Goal: Information Seeking & Learning: Check status

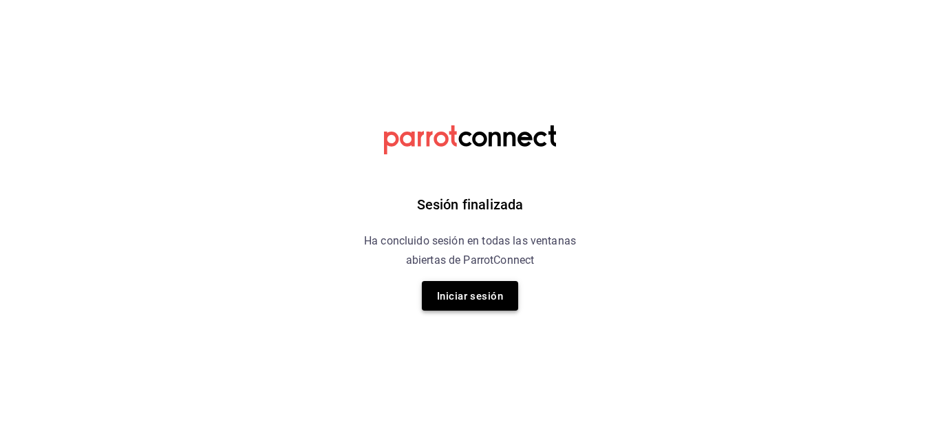
click at [505, 292] on button "Iniciar sesión" at bounding box center [470, 296] width 96 height 30
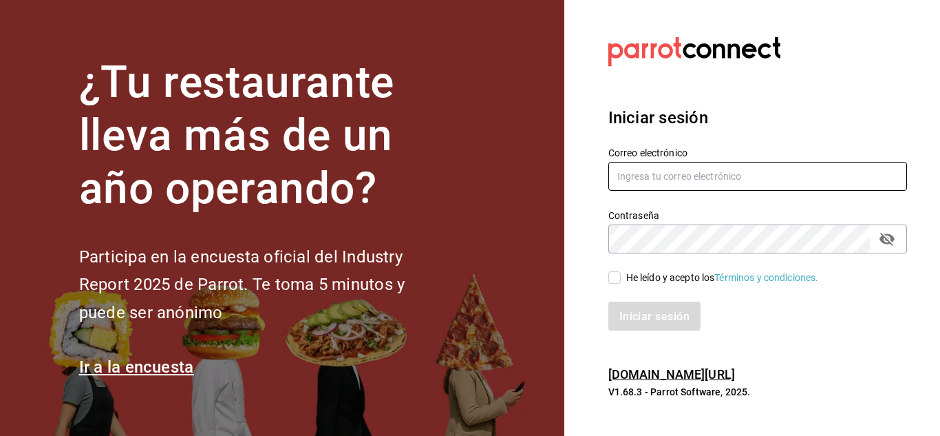
click at [709, 173] on input "text" at bounding box center [757, 176] width 299 height 29
type input "[EMAIL_ADDRESS][DOMAIN_NAME]"
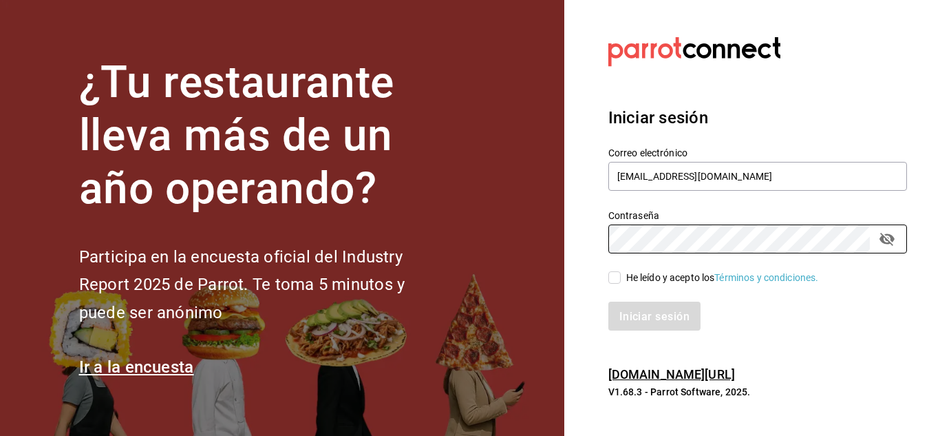
click at [619, 275] on input "He leído y acepto los Términos y condiciones." at bounding box center [614, 277] width 12 height 12
checkbox input "true"
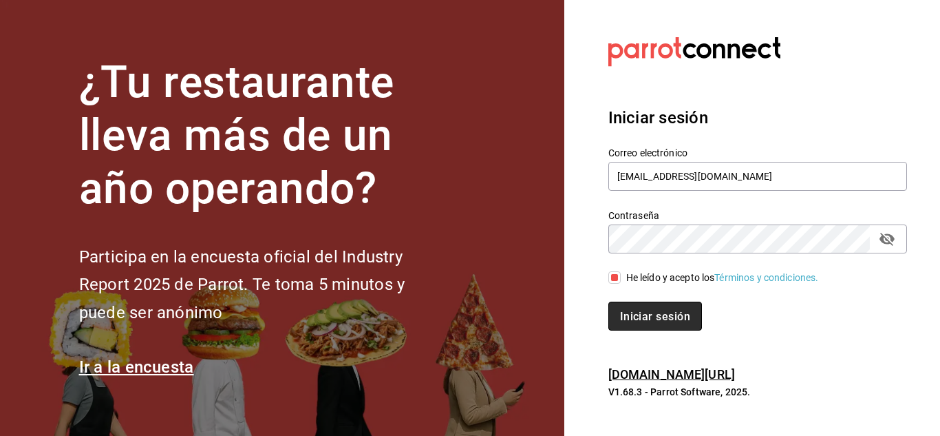
click at [635, 315] on font "Iniciar sesión" at bounding box center [655, 315] width 70 height 13
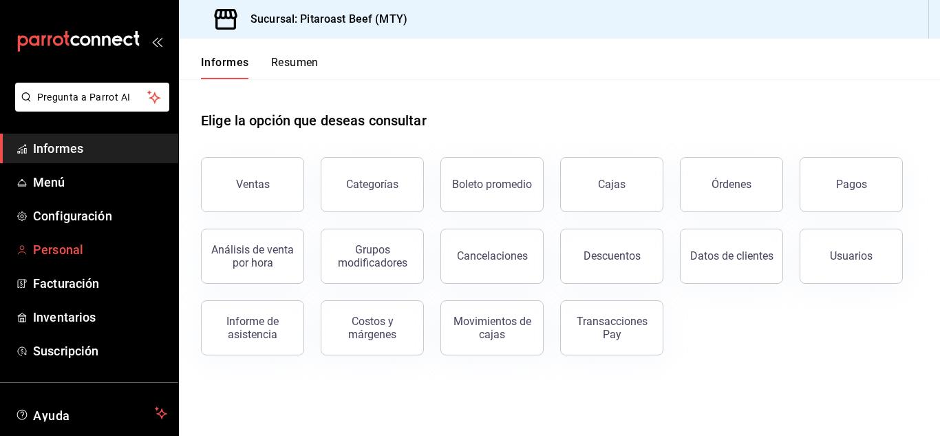
click at [48, 249] on font "Personal" at bounding box center [58, 249] width 50 height 14
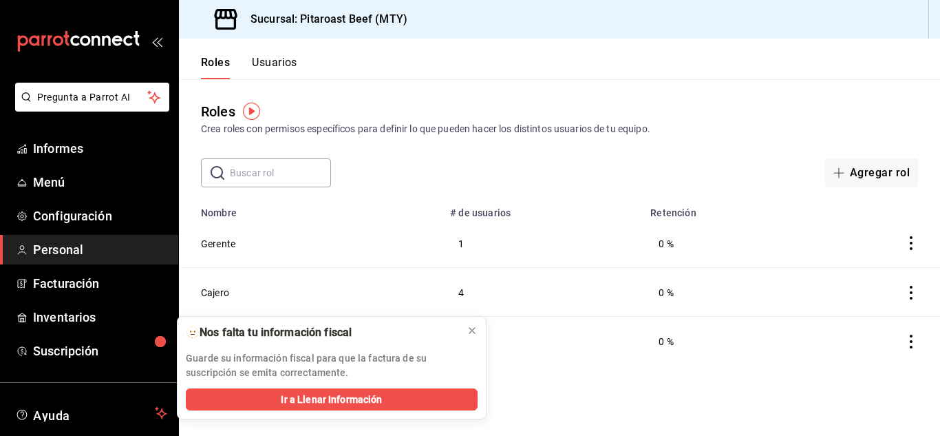
click at [274, 56] on font "Usuarios" at bounding box center [274, 62] width 45 height 13
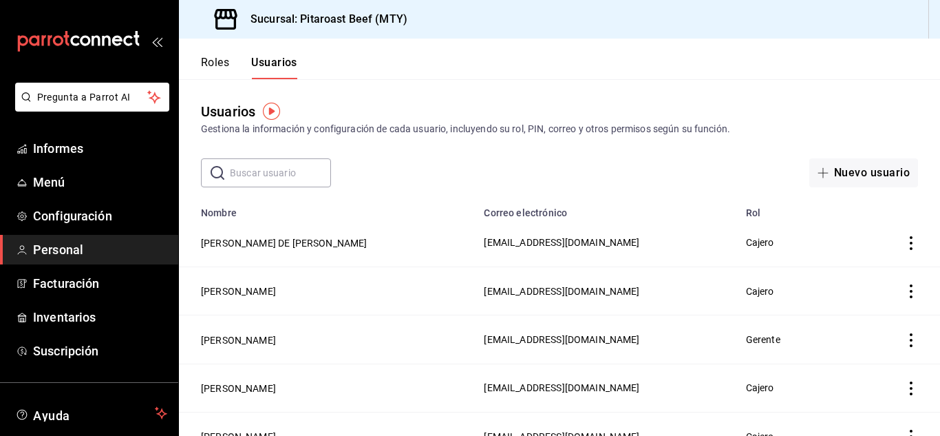
click at [218, 60] on font "Roles" at bounding box center [215, 62] width 28 height 13
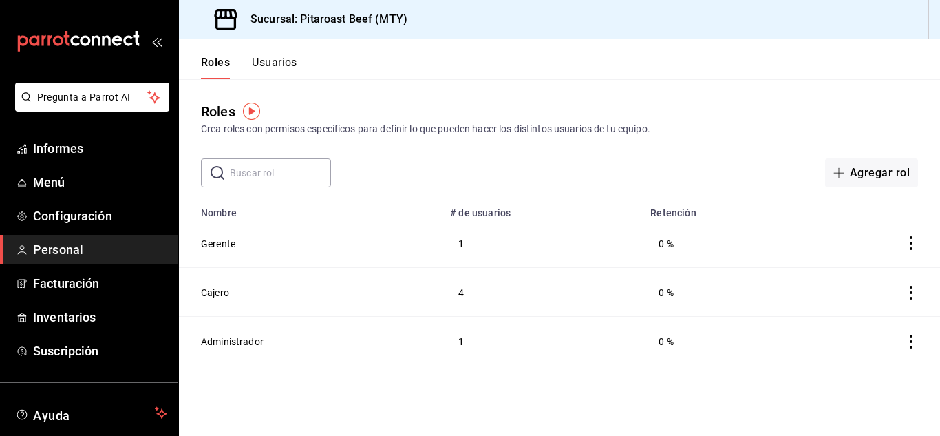
click at [276, 59] on font "Usuarios" at bounding box center [274, 62] width 45 height 13
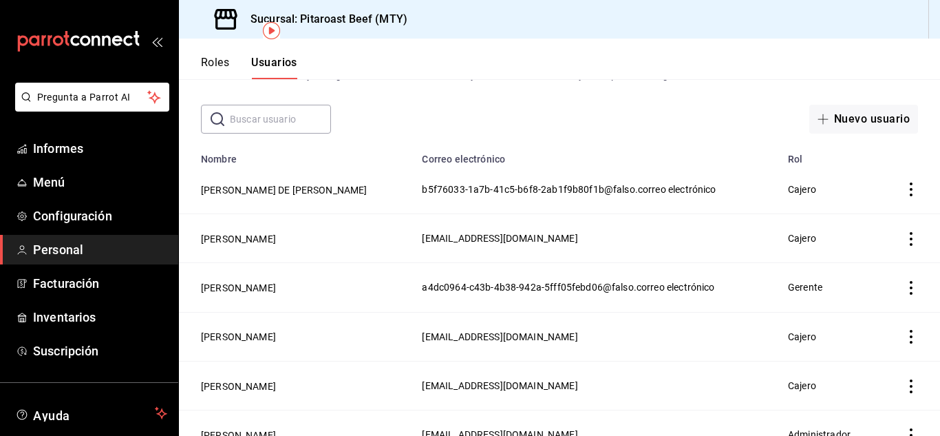
scroll to position [83, 0]
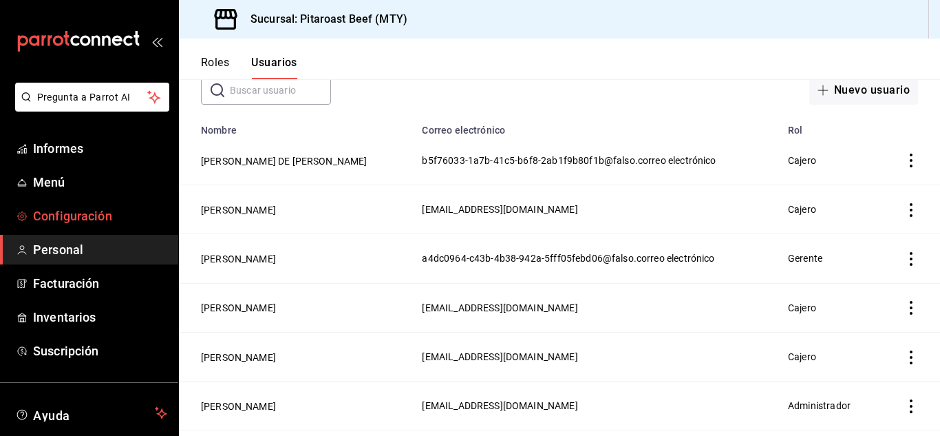
click at [100, 213] on font "Configuración" at bounding box center [72, 216] width 79 height 14
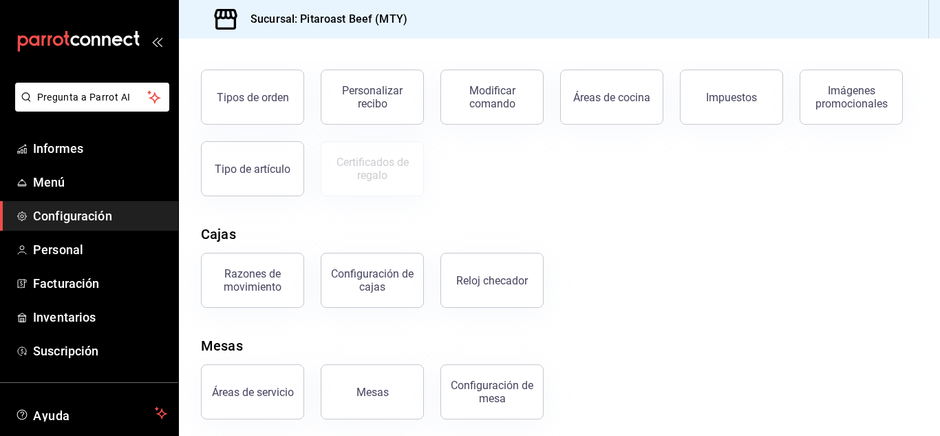
scroll to position [262, 0]
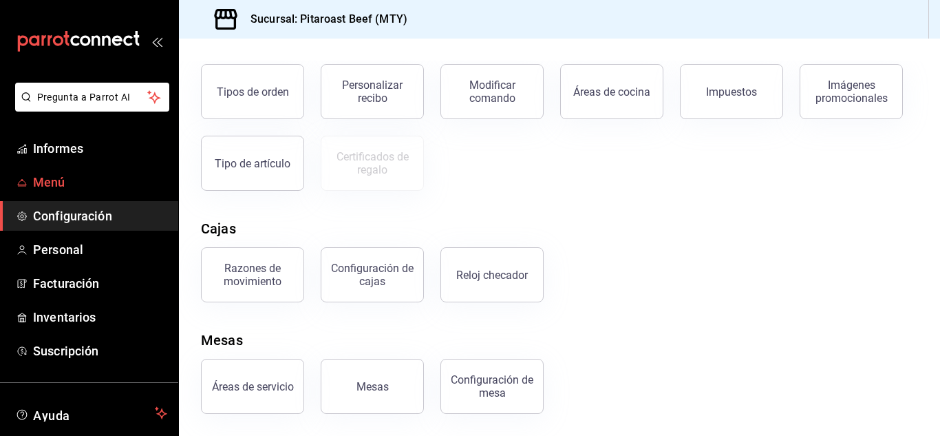
click at [64, 175] on font "Menú" at bounding box center [49, 182] width 32 height 14
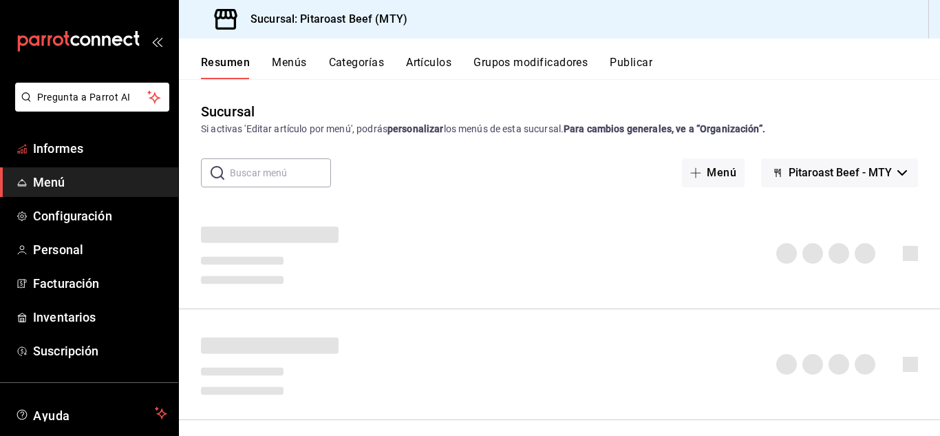
click at [72, 150] on font "Informes" at bounding box center [58, 148] width 50 height 14
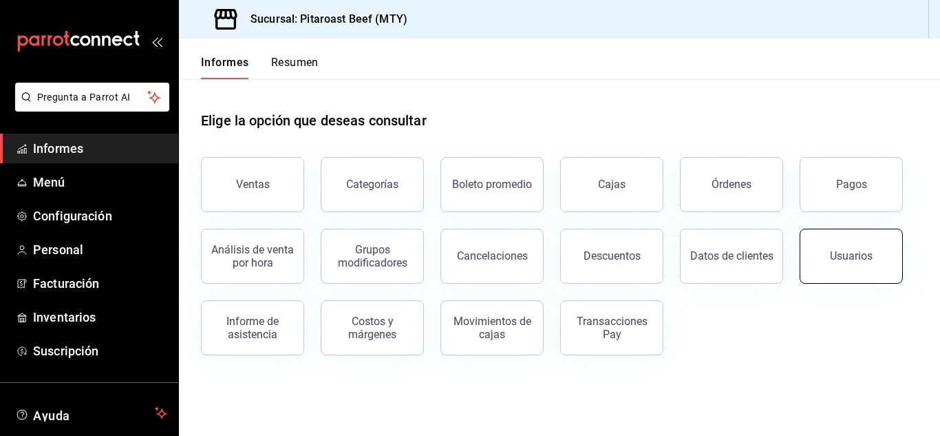
click at [818, 258] on button "Usuarios" at bounding box center [851, 256] width 103 height 55
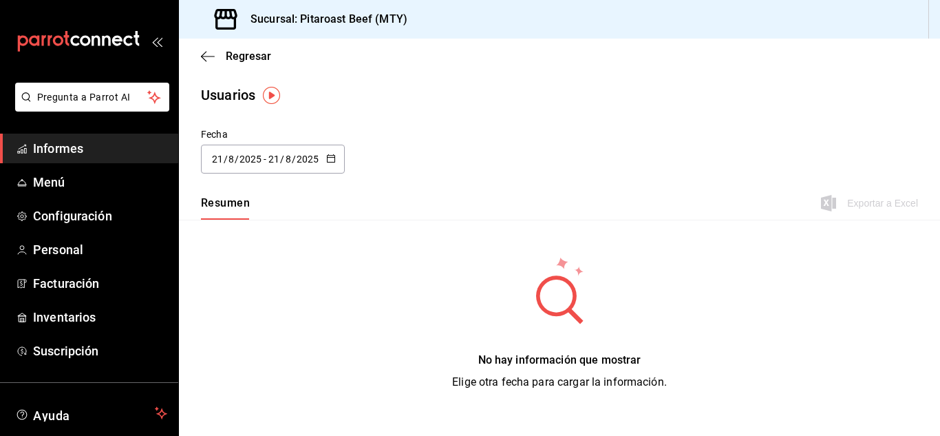
click at [332, 157] on \(Stroke\) "button" at bounding box center [331, 157] width 8 height 1
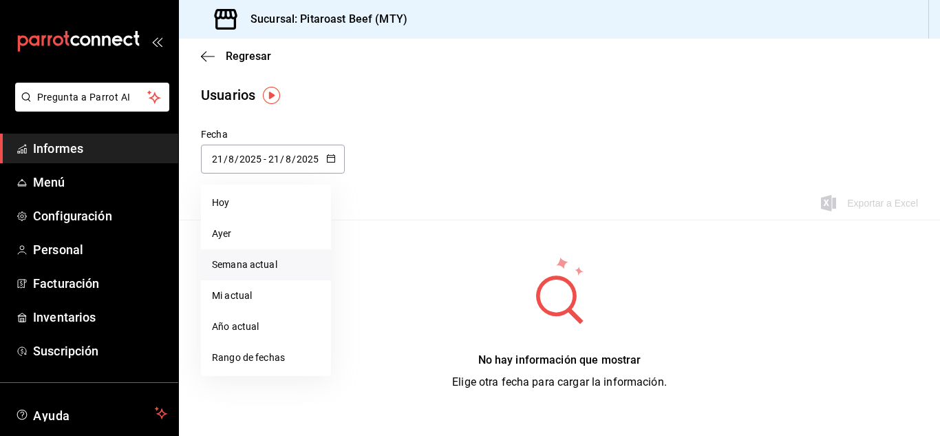
click at [273, 259] on font "Semana actual" at bounding box center [244, 264] width 65 height 11
type input "2025-08-17"
type input "17"
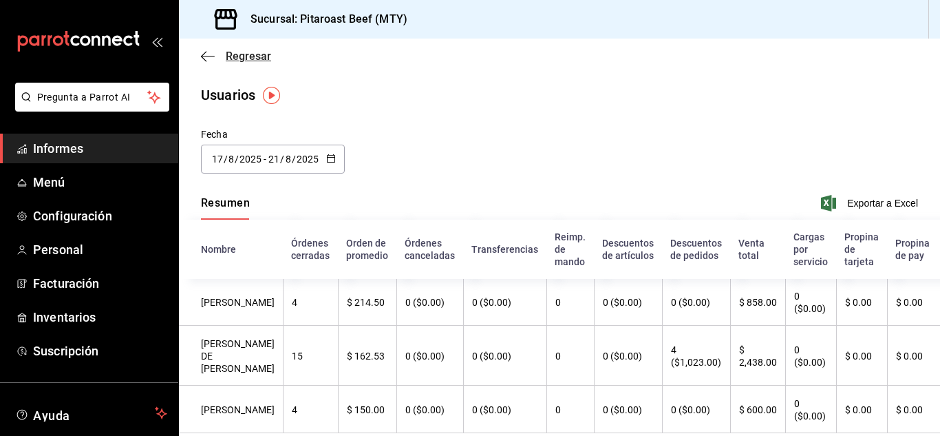
click at [215, 53] on span "Regresar" at bounding box center [236, 56] width 70 height 13
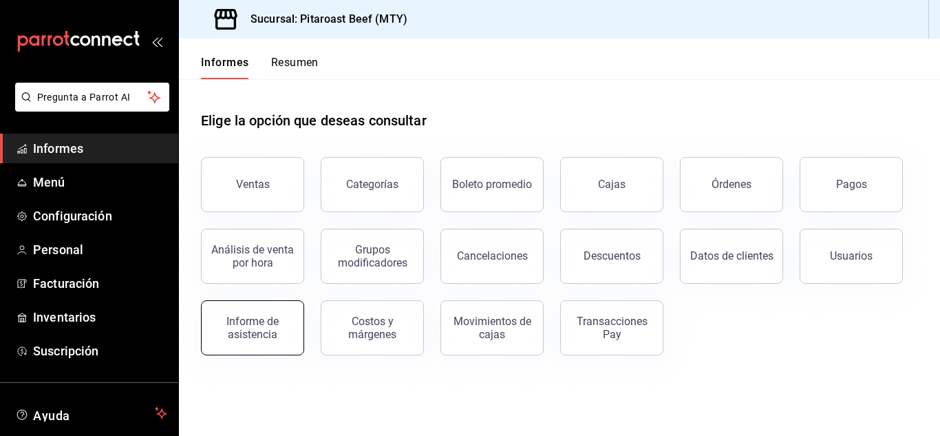
click at [268, 316] on font "Informe de asistencia" at bounding box center [252, 328] width 52 height 26
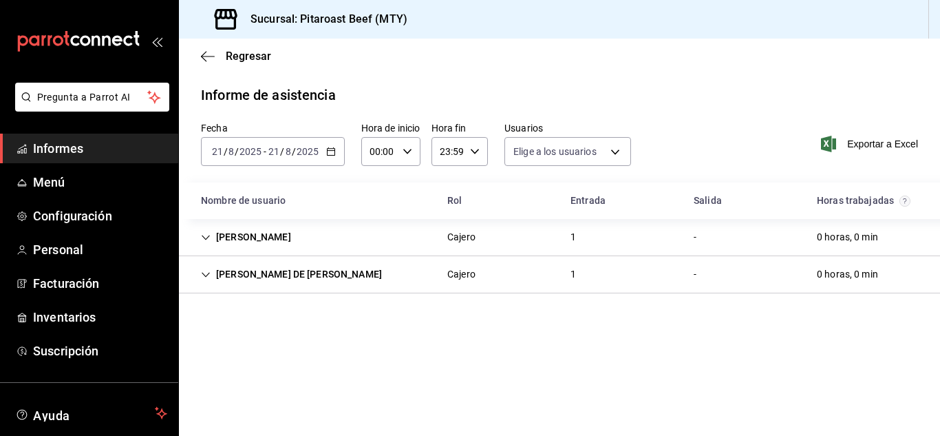
click at [331, 148] on icon "button" at bounding box center [331, 152] width 10 height 10
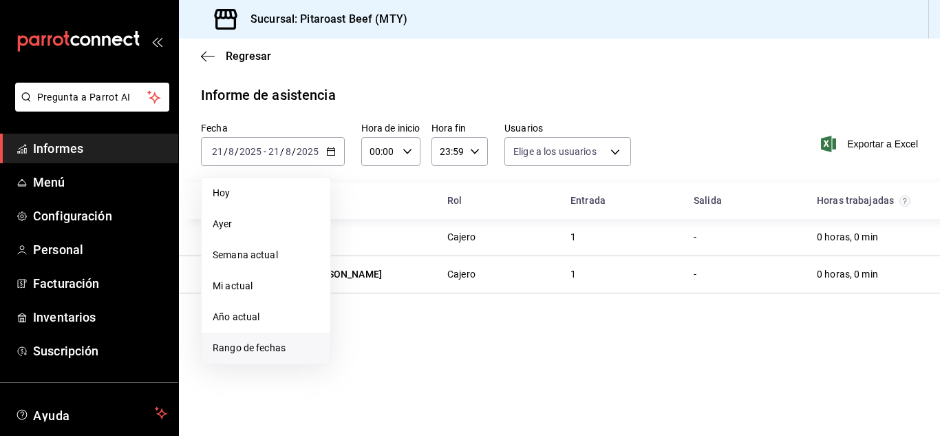
click at [264, 348] on font "Rango de fechas" at bounding box center [249, 347] width 73 height 11
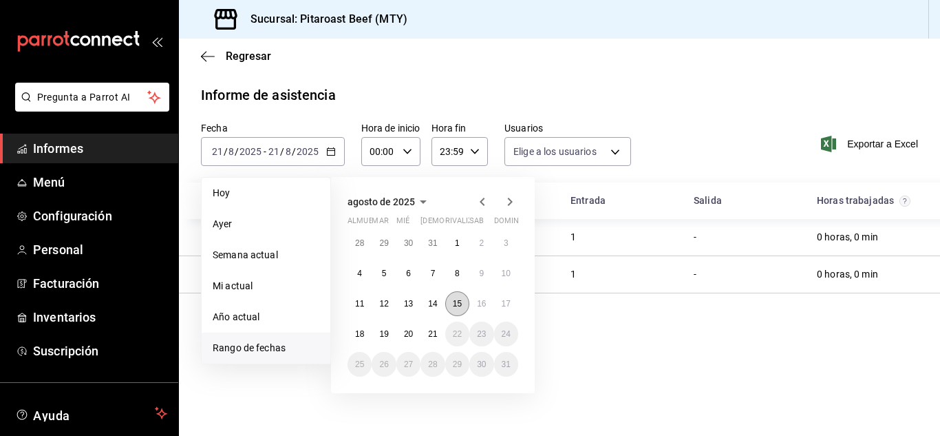
click at [456, 297] on button "15" at bounding box center [457, 303] width 24 height 25
click at [430, 332] on font "21" at bounding box center [432, 334] width 9 height 10
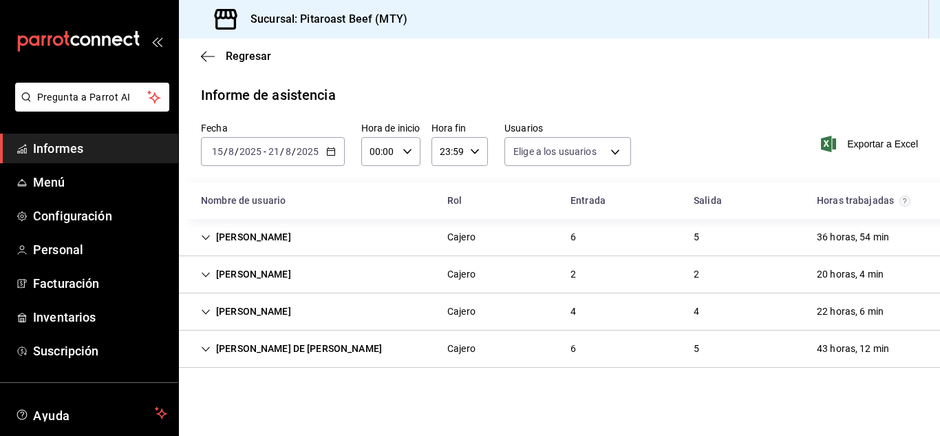
click at [406, 148] on icon "button" at bounding box center [408, 152] width 10 height 10
click at [379, 251] on font "02" at bounding box center [375, 252] width 11 height 11
type input "02:00"
click at [379, 251] on font "11" at bounding box center [375, 247] width 11 height 11
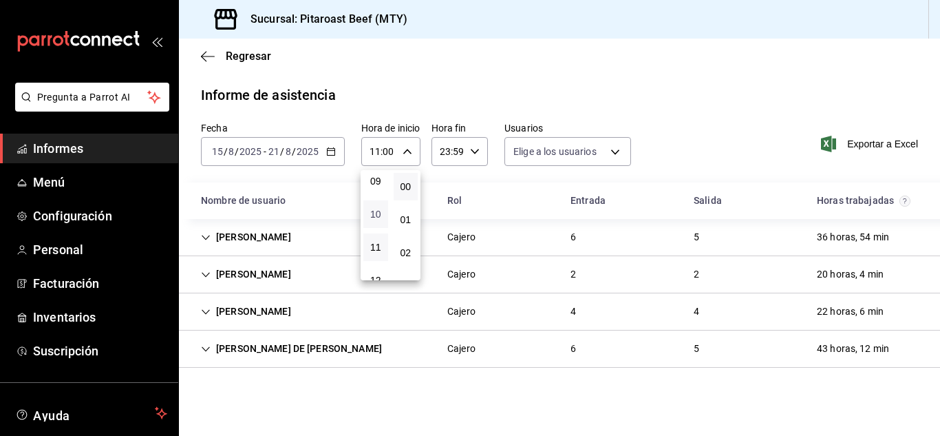
click at [374, 214] on font "10" at bounding box center [375, 214] width 11 height 11
type input "10:00"
click at [473, 149] on div at bounding box center [470, 218] width 940 height 436
click at [473, 149] on icon "button" at bounding box center [475, 152] width 10 height 10
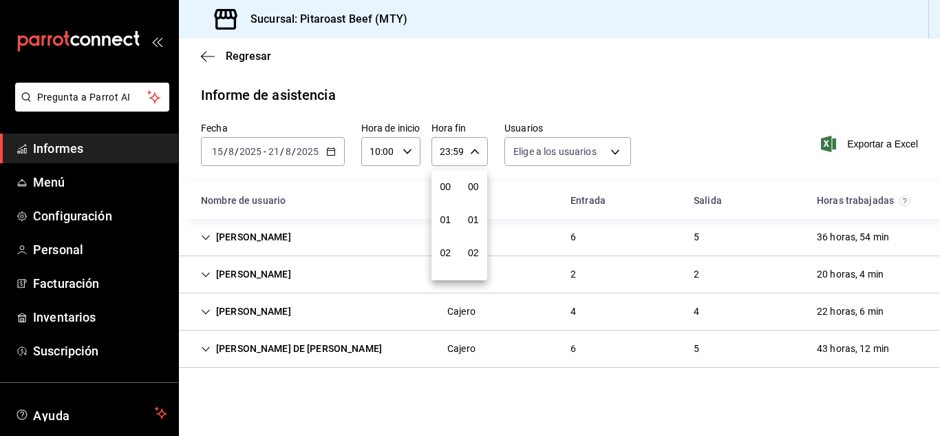
scroll to position [1872, 0]
click at [474, 257] on button "59" at bounding box center [474, 264] width 23 height 28
click at [474, 186] on font "00" at bounding box center [473, 186] width 11 height 11
type input "23:00"
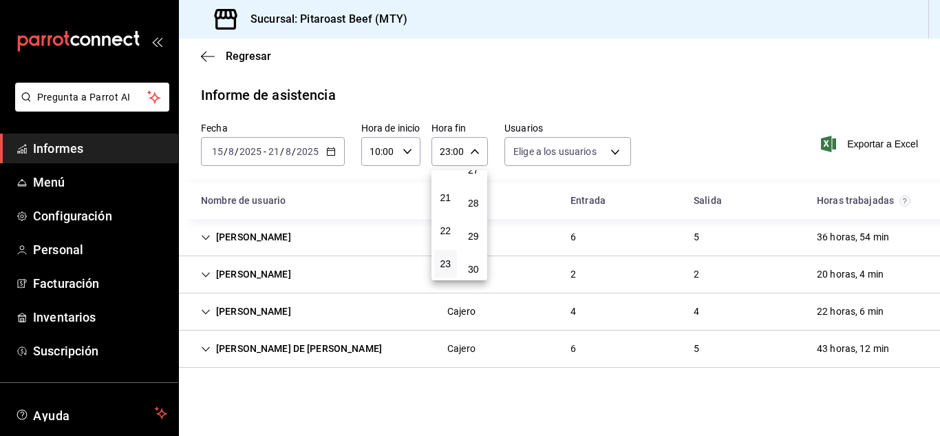
scroll to position [936, 0]
click at [471, 244] on font "30" at bounding box center [473, 241] width 11 height 11
type input "23:30"
click at [514, 395] on div at bounding box center [470, 218] width 940 height 436
click at [205, 274] on icon "Cell" at bounding box center [206, 275] width 10 height 10
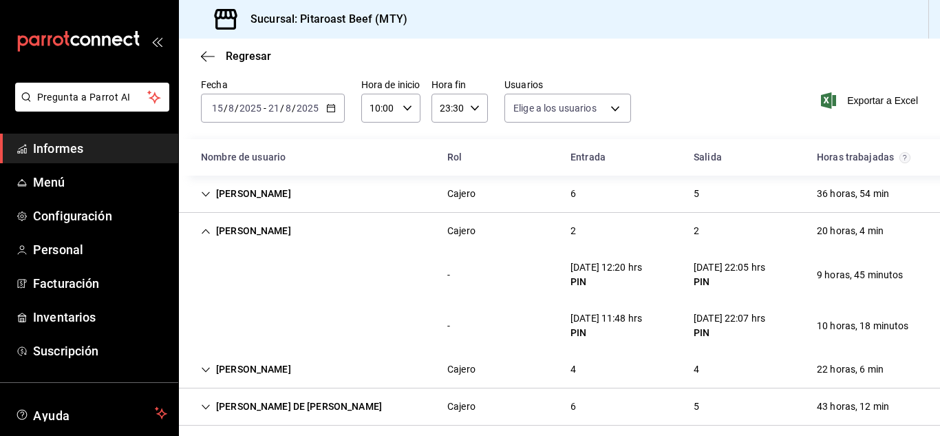
scroll to position [55, 0]
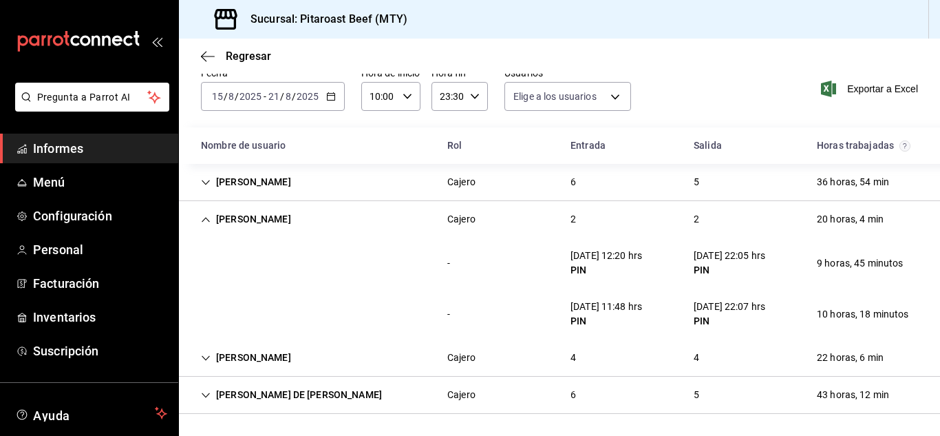
click at [744, 361] on div "Eduardo Eduardo Cajero 4 4 22 horas, 6 min" at bounding box center [559, 357] width 761 height 37
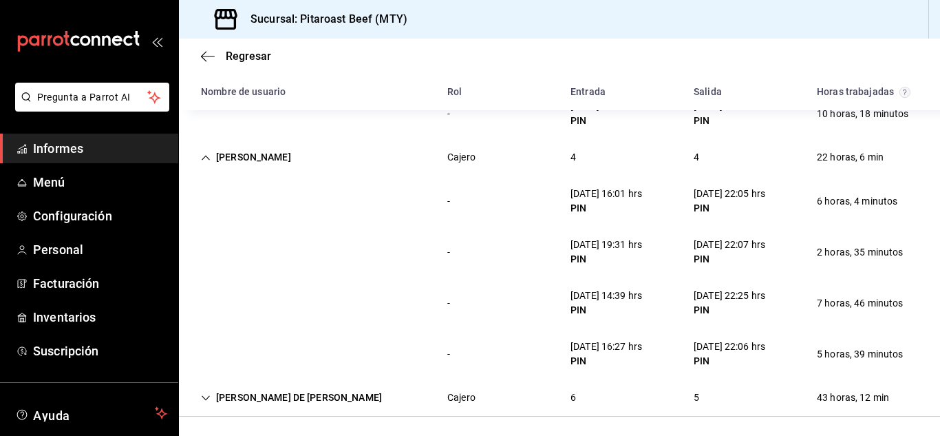
scroll to position [258, 0]
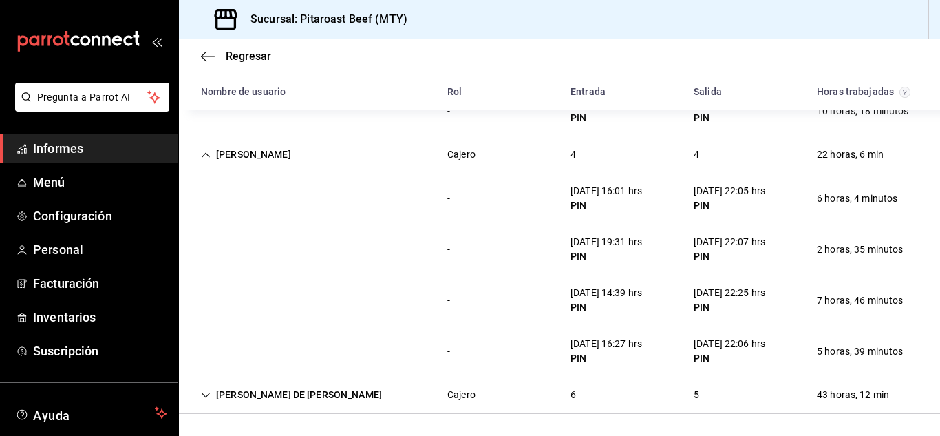
click at [838, 390] on div "43 horas, 12 min" at bounding box center [853, 394] width 94 height 25
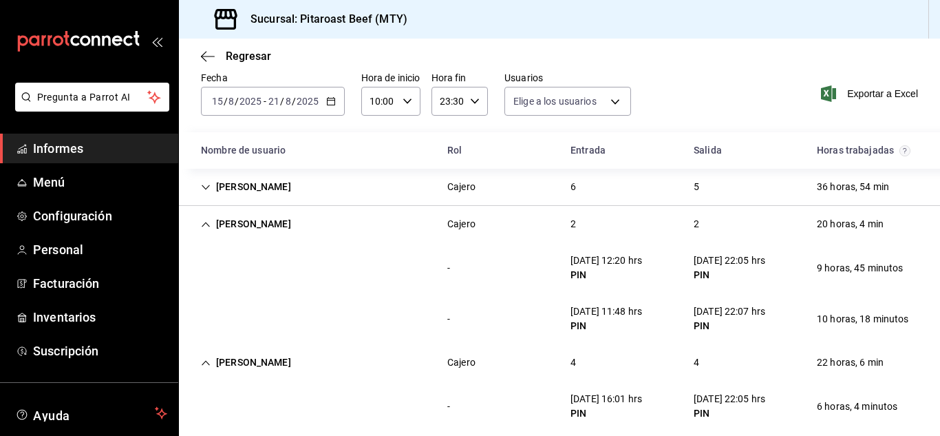
scroll to position [38, 0]
